Goal: Task Accomplishment & Management: Manage account settings

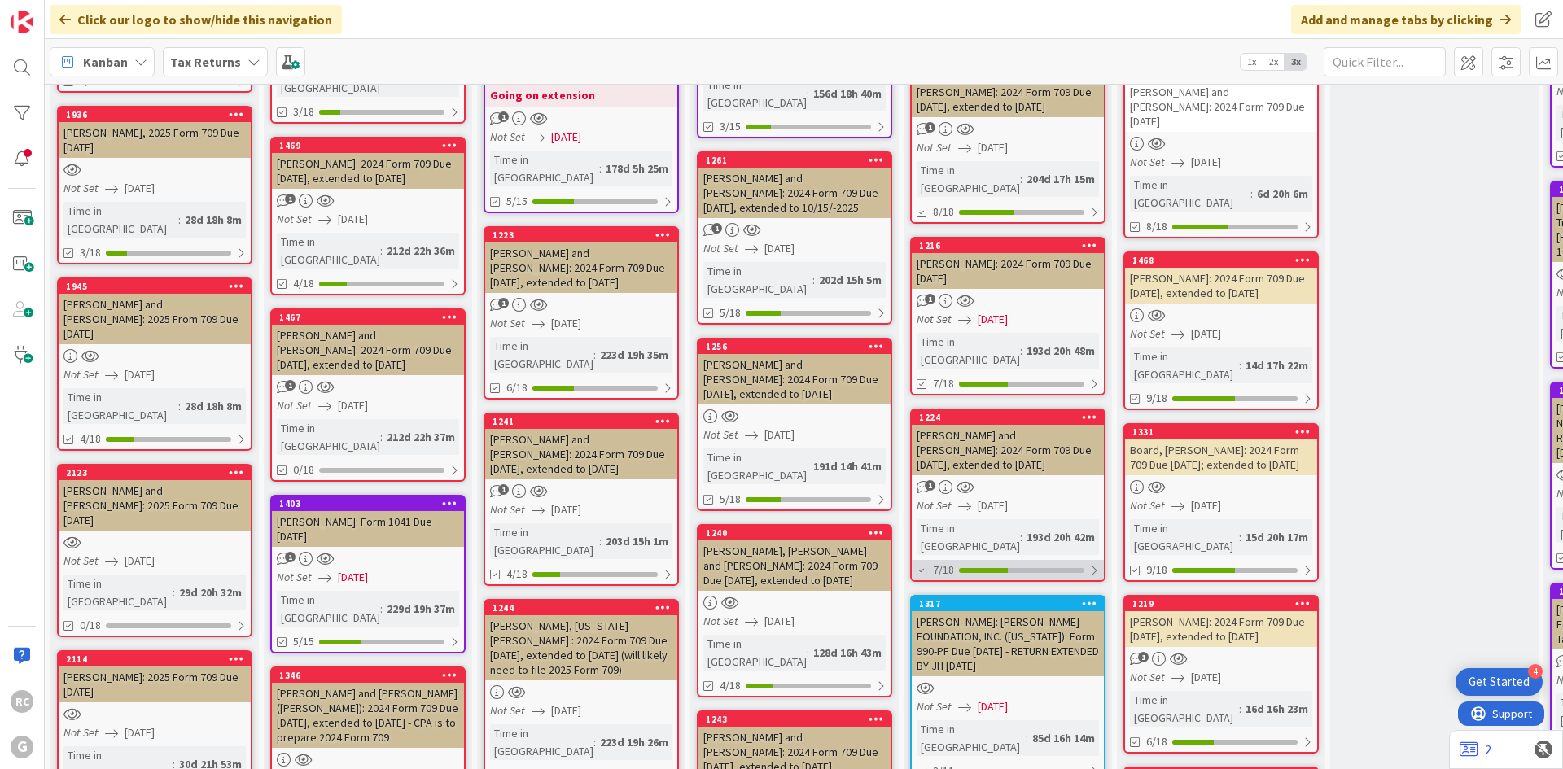
scroll to position [407, 0]
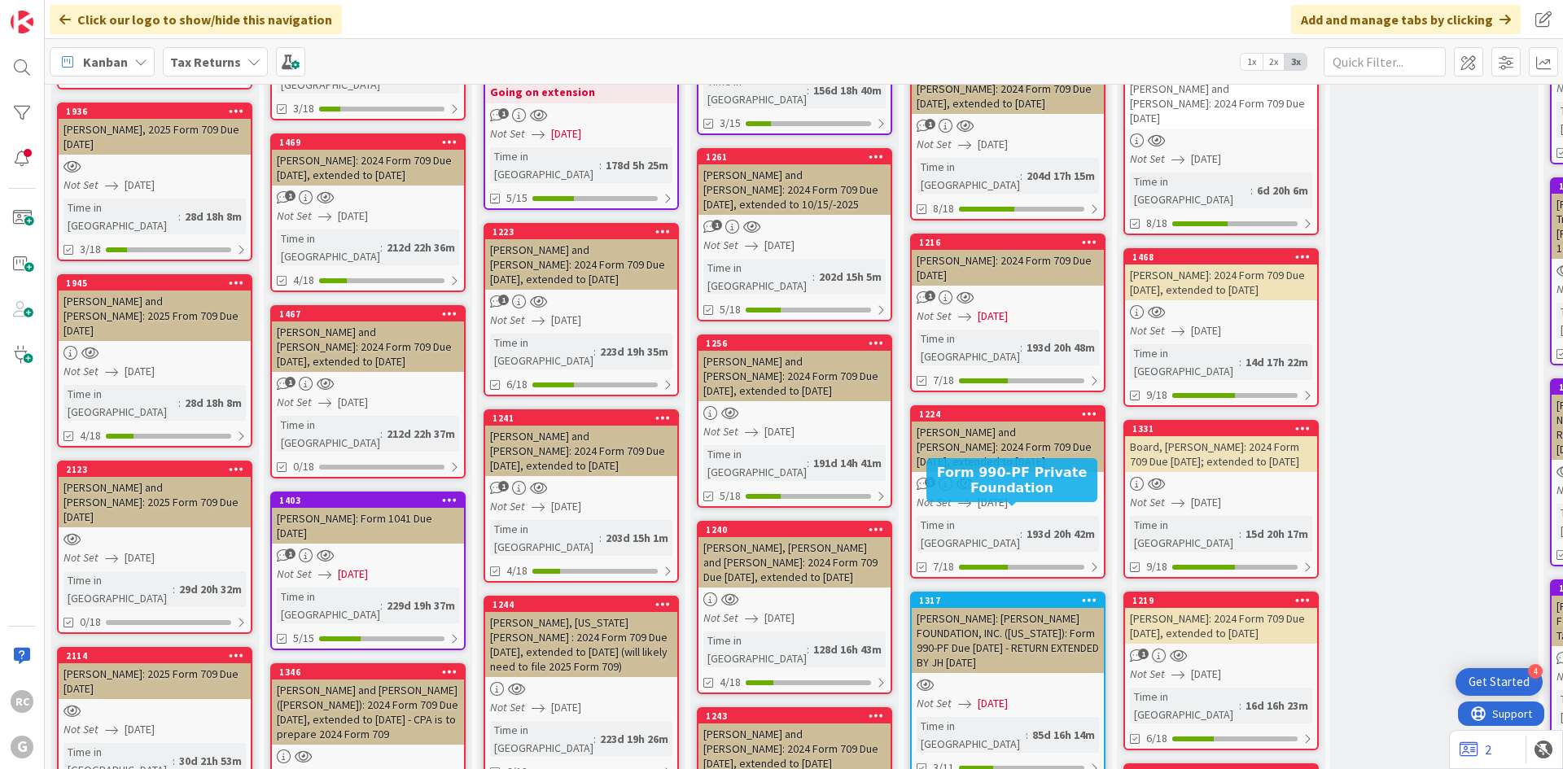
click at [997, 595] on div "1317" at bounding box center [1011, 600] width 185 height 11
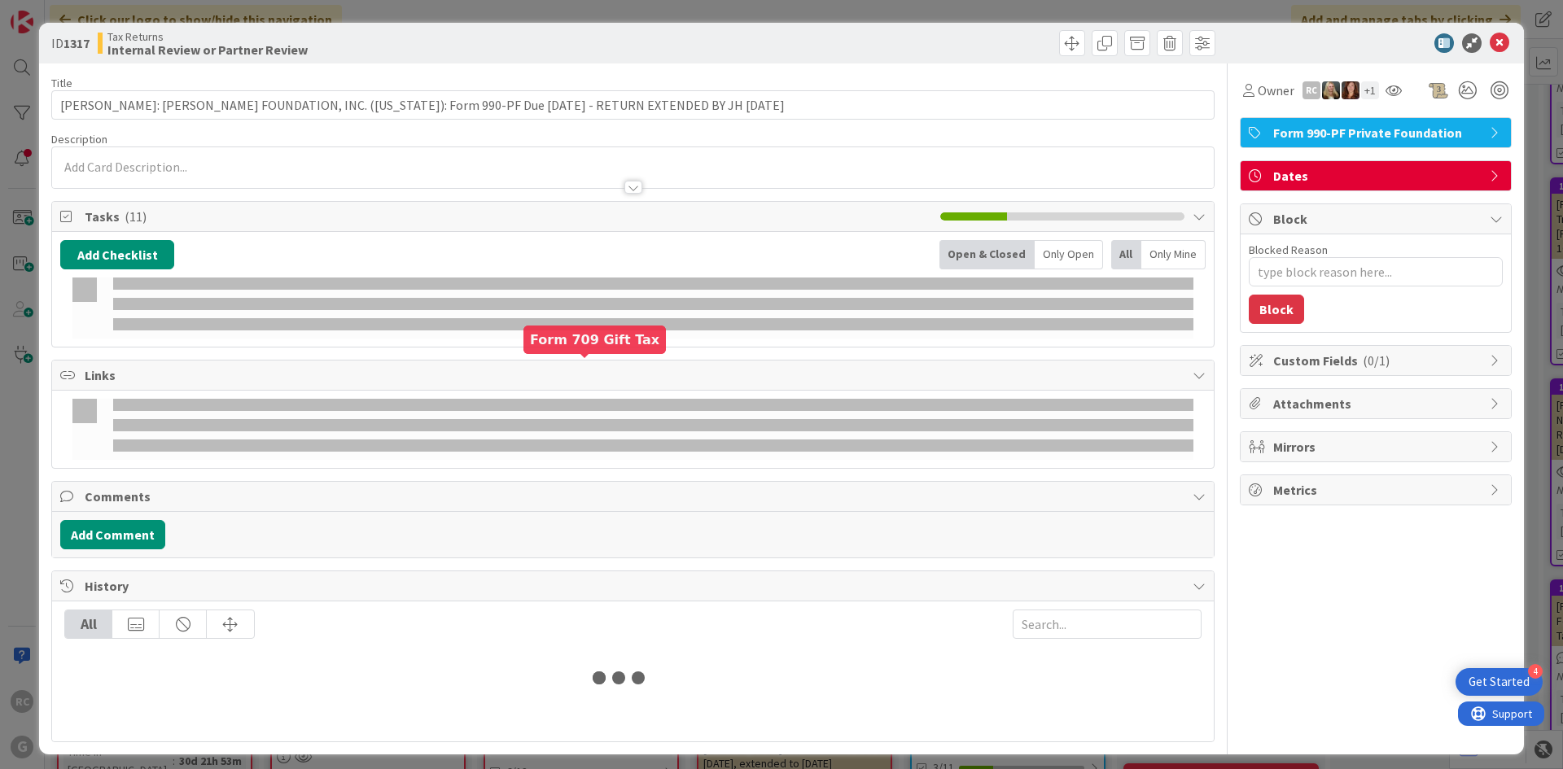
type textarea "x"
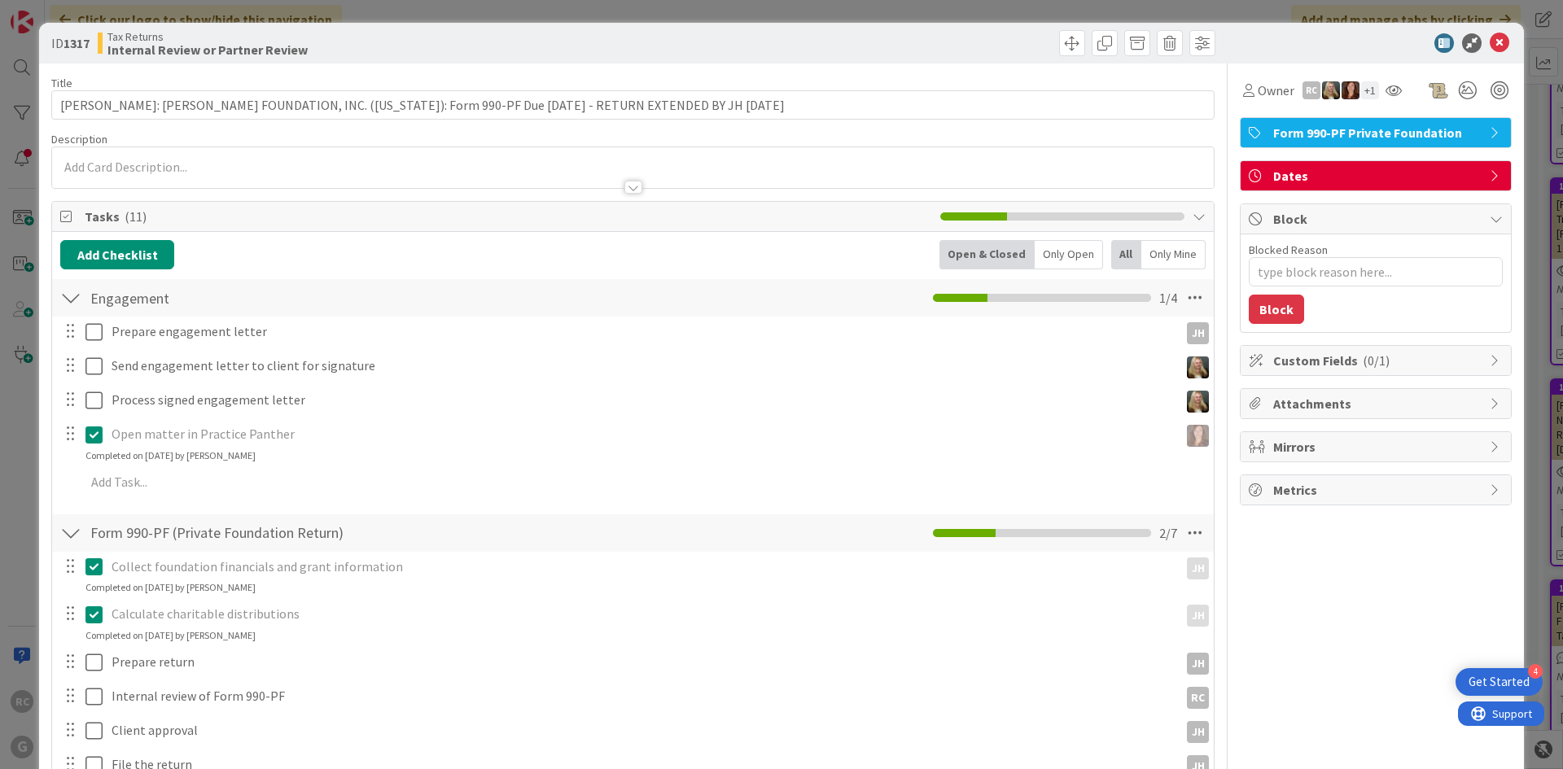
click at [118, 177] on div at bounding box center [633, 179] width 1162 height 17
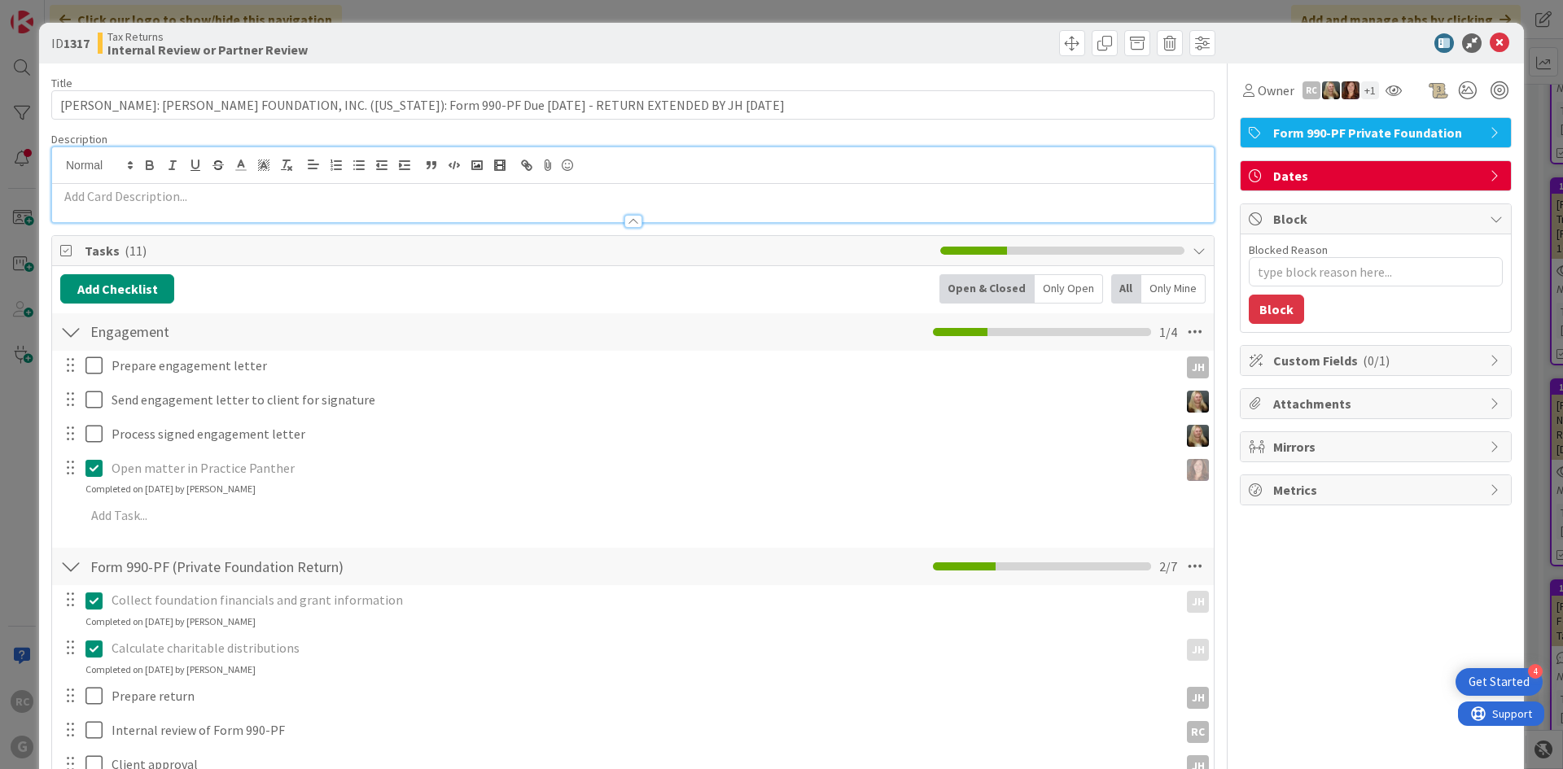
click at [186, 198] on p at bounding box center [633, 196] width 1146 height 19
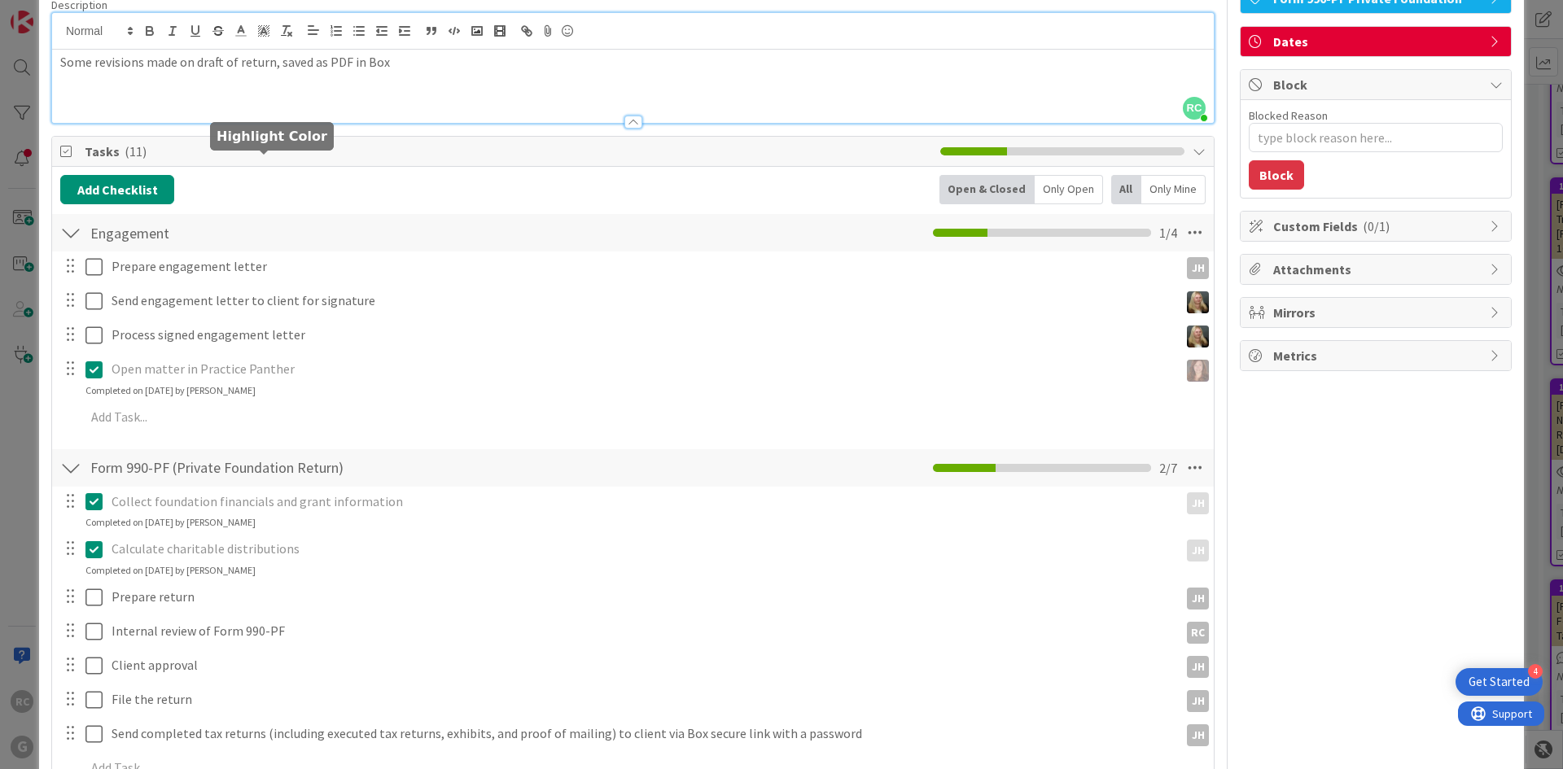
scroll to position [163, 0]
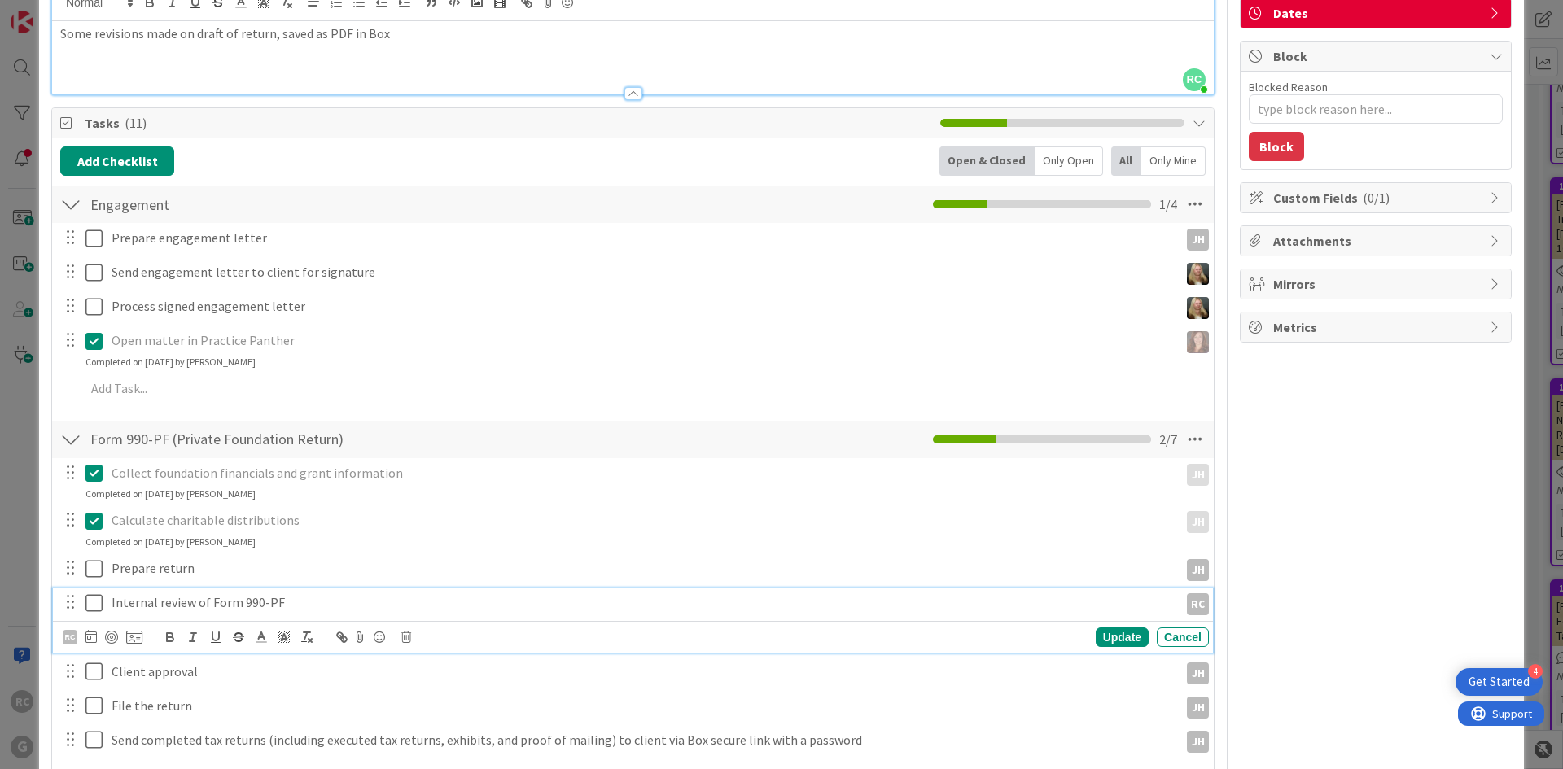
click at [97, 604] on icon at bounding box center [93, 604] width 17 height 20
type textarea "x"
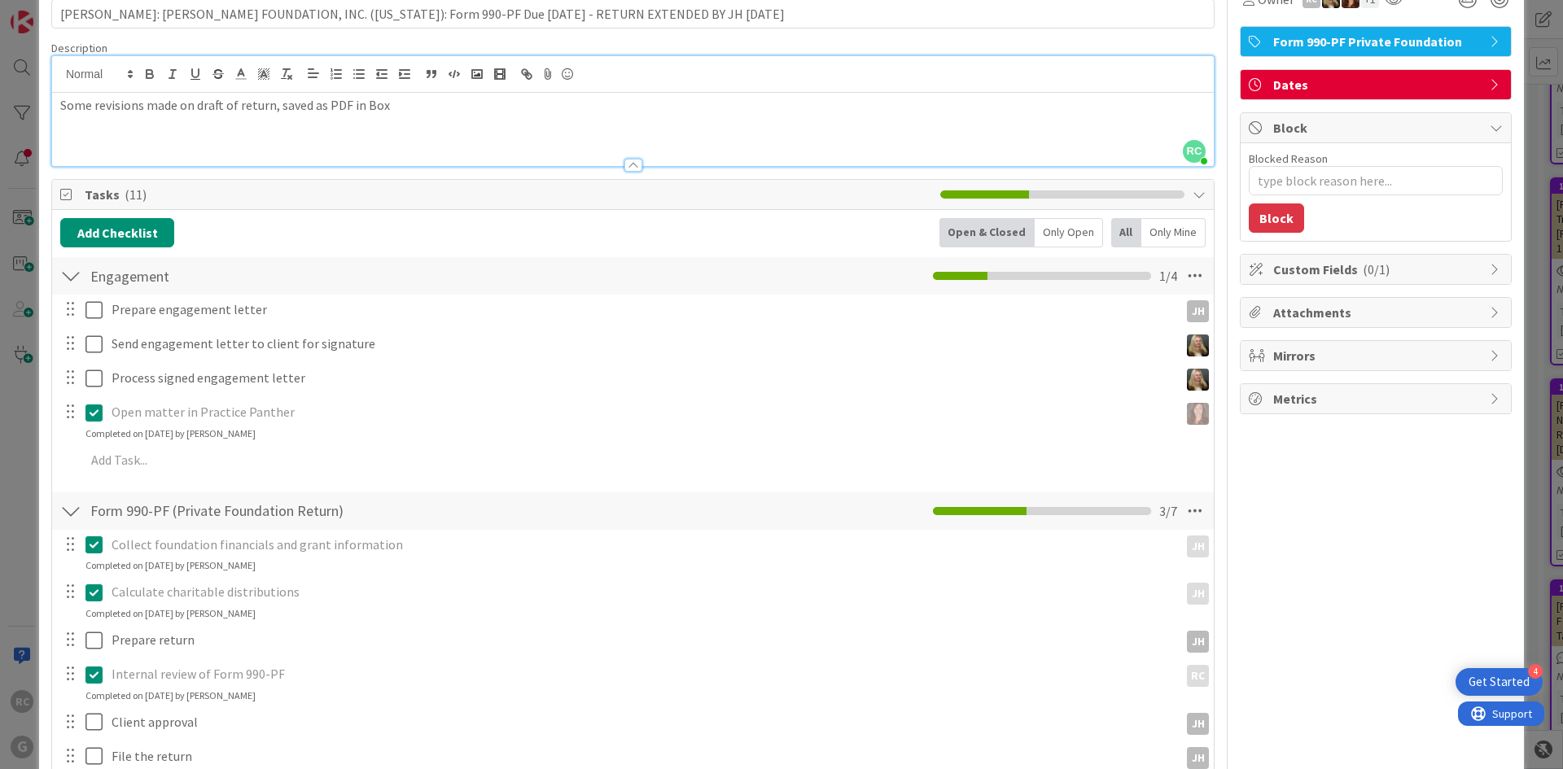
scroll to position [0, 0]
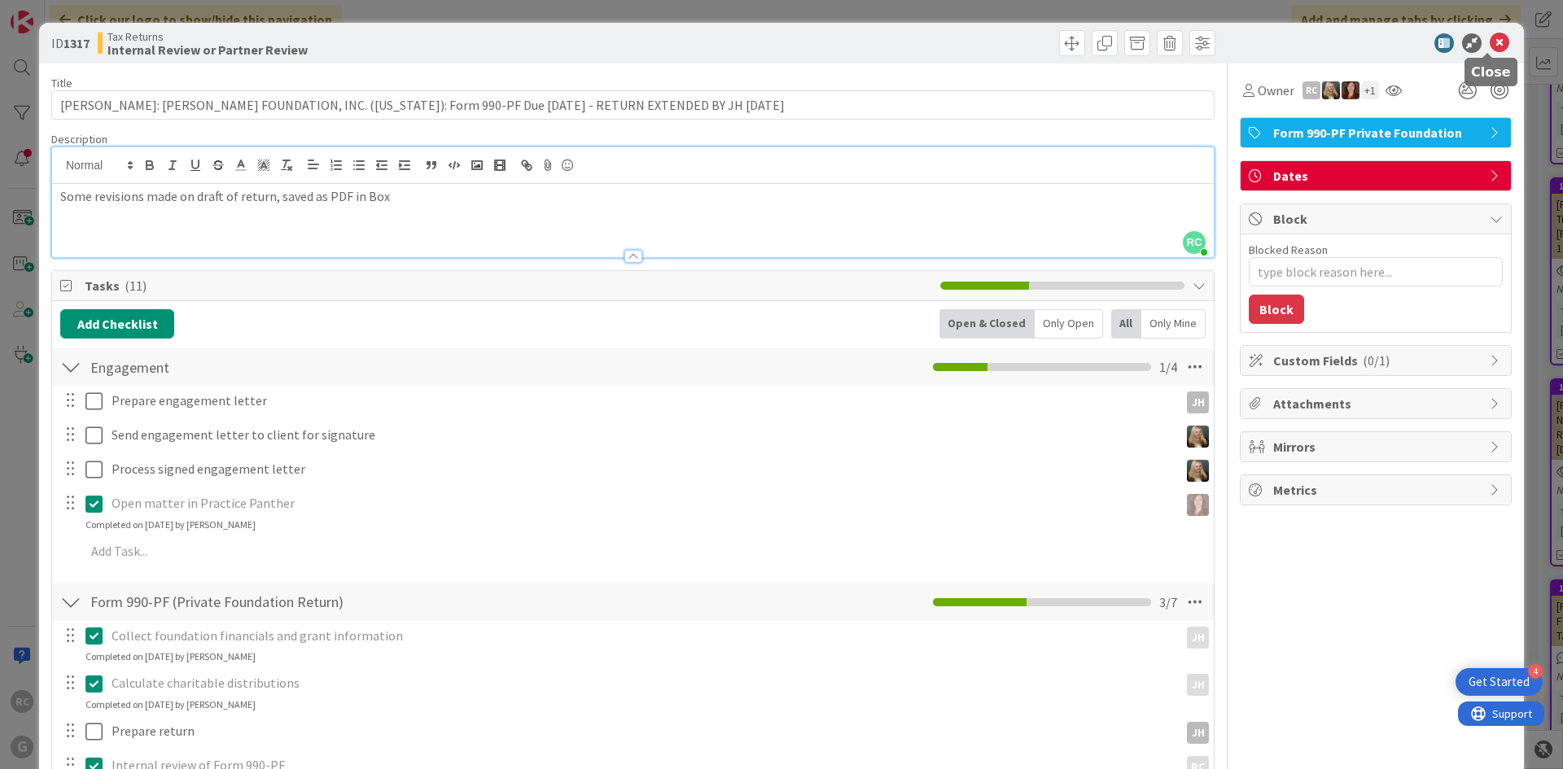
click at [1494, 40] on icon at bounding box center [1500, 43] width 20 height 20
